Goal: Task Accomplishment & Management: Manage account settings

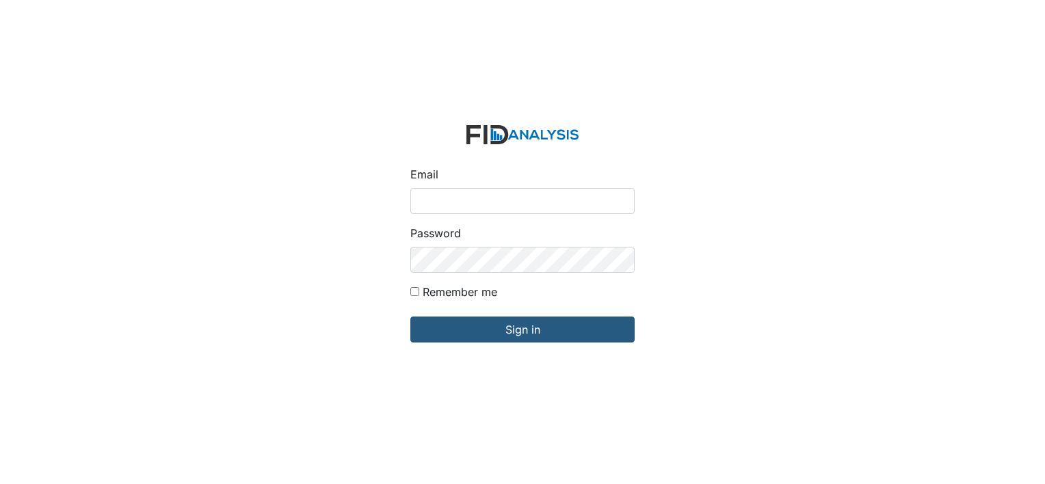
click at [460, 204] on input "Email" at bounding box center [522, 201] width 224 height 26
type input "[EMAIL_ADDRESS][DOMAIN_NAME]"
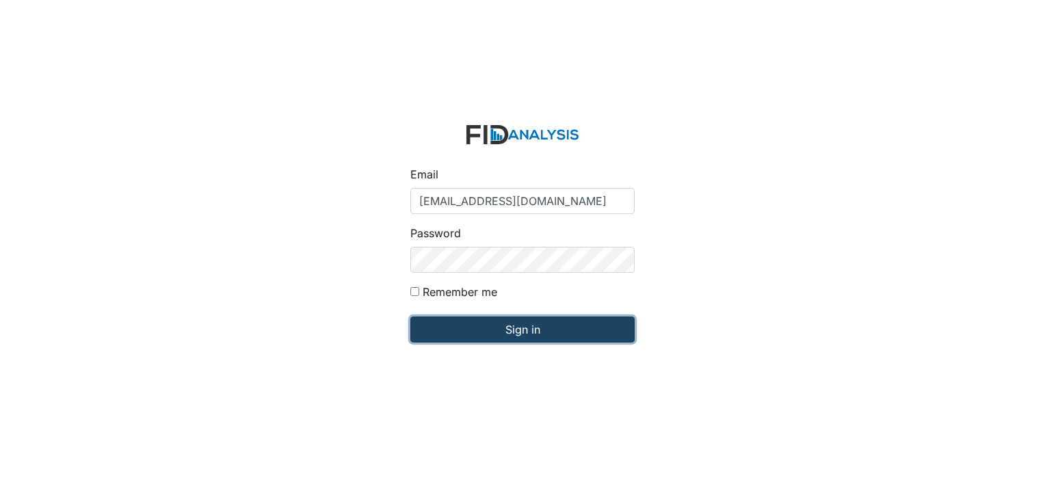
click at [525, 332] on input "Sign in" at bounding box center [522, 330] width 224 height 26
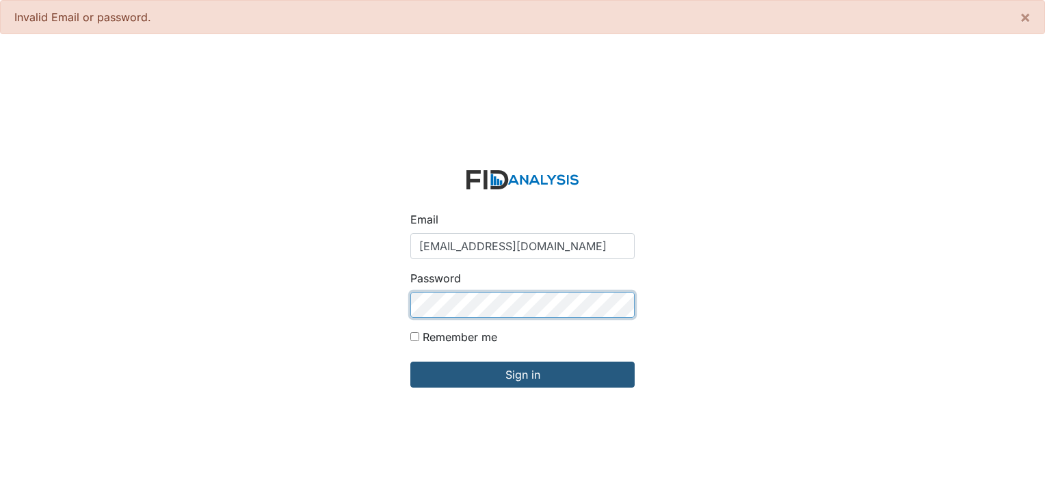
click at [410, 362] on input "Sign in" at bounding box center [522, 375] width 224 height 26
type input "[EMAIL_ADDRESS][DOMAIN_NAME]"
click at [410, 362] on input "Sign in" at bounding box center [522, 375] width 224 height 26
